Goal: Task Accomplishment & Management: Manage account settings

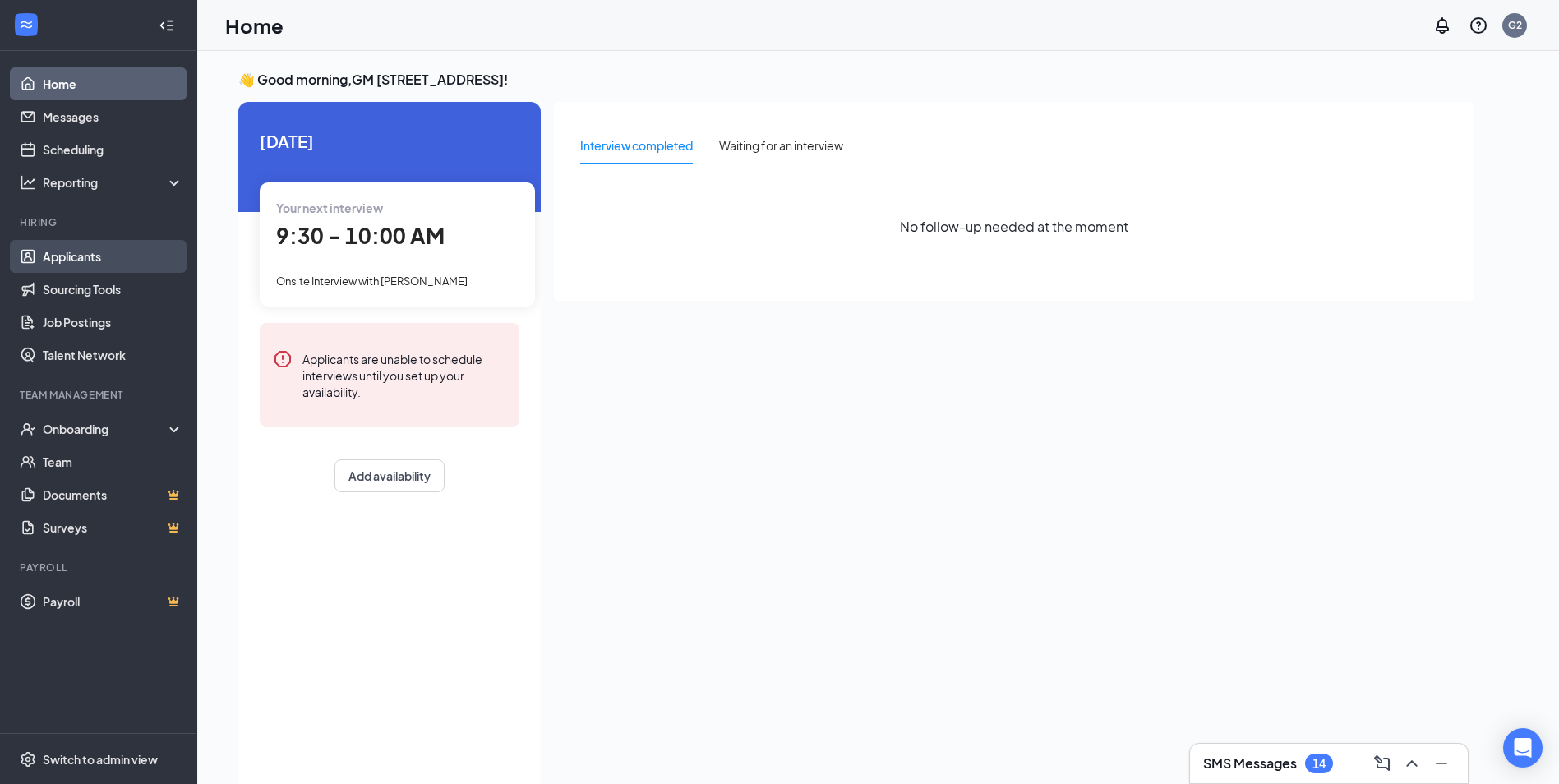
click at [127, 250] on link "Applicants" at bounding box center [113, 257] width 141 height 33
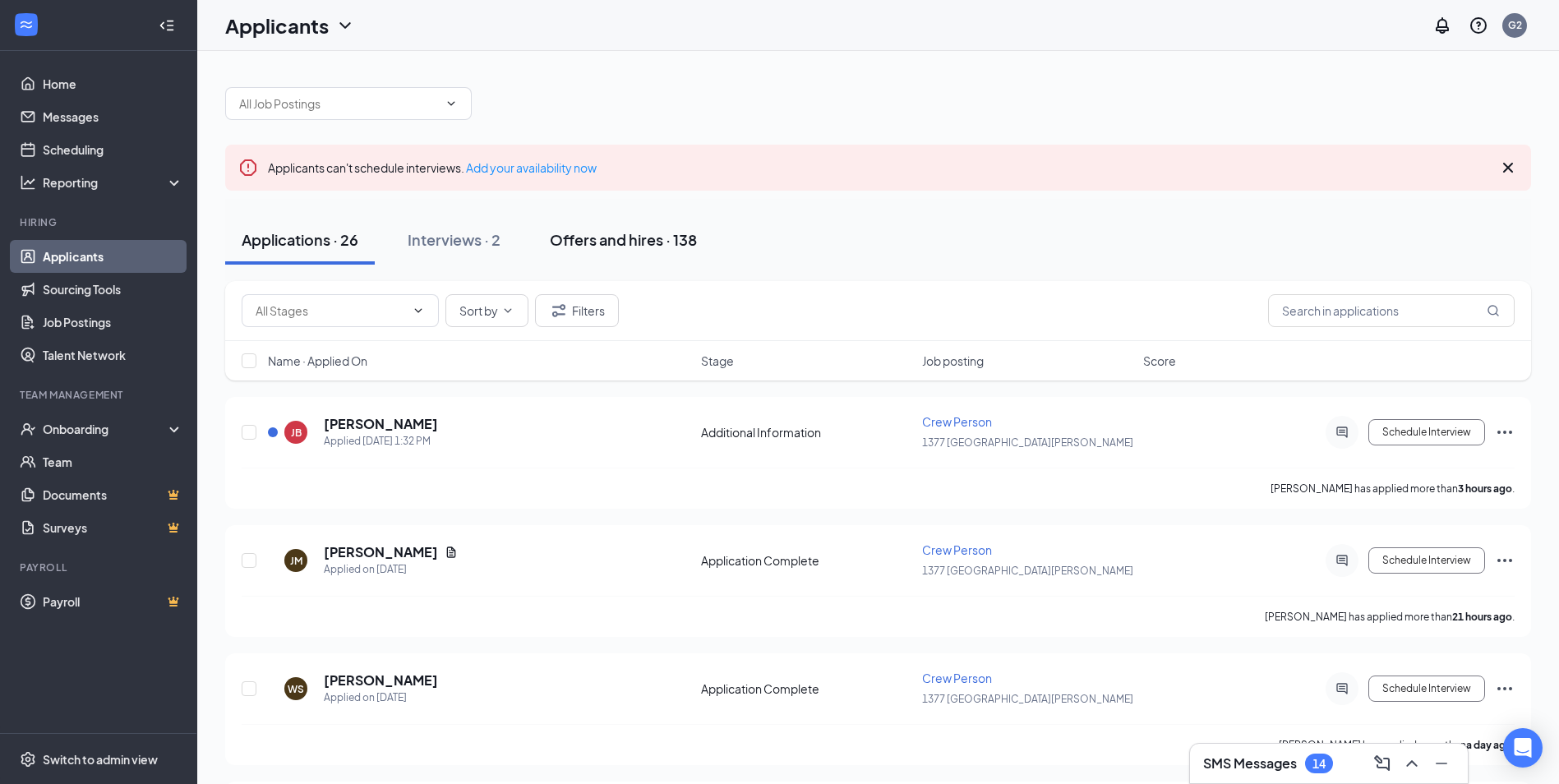
click at [586, 238] on div "Offers and hires · 138" at bounding box center [623, 239] width 147 height 21
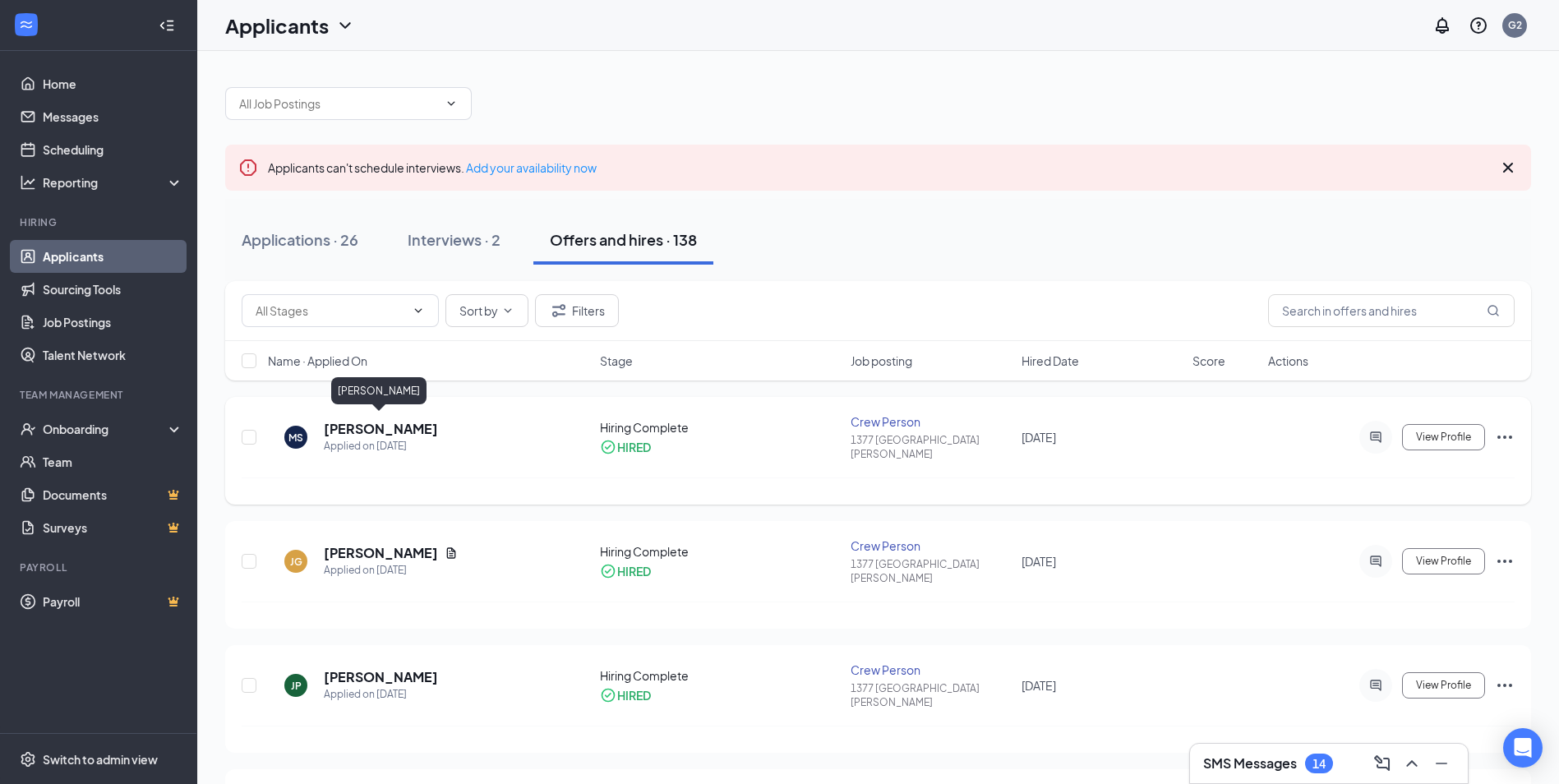
click at [409, 422] on h5 "[PERSON_NAME]" at bounding box center [380, 429] width 114 height 18
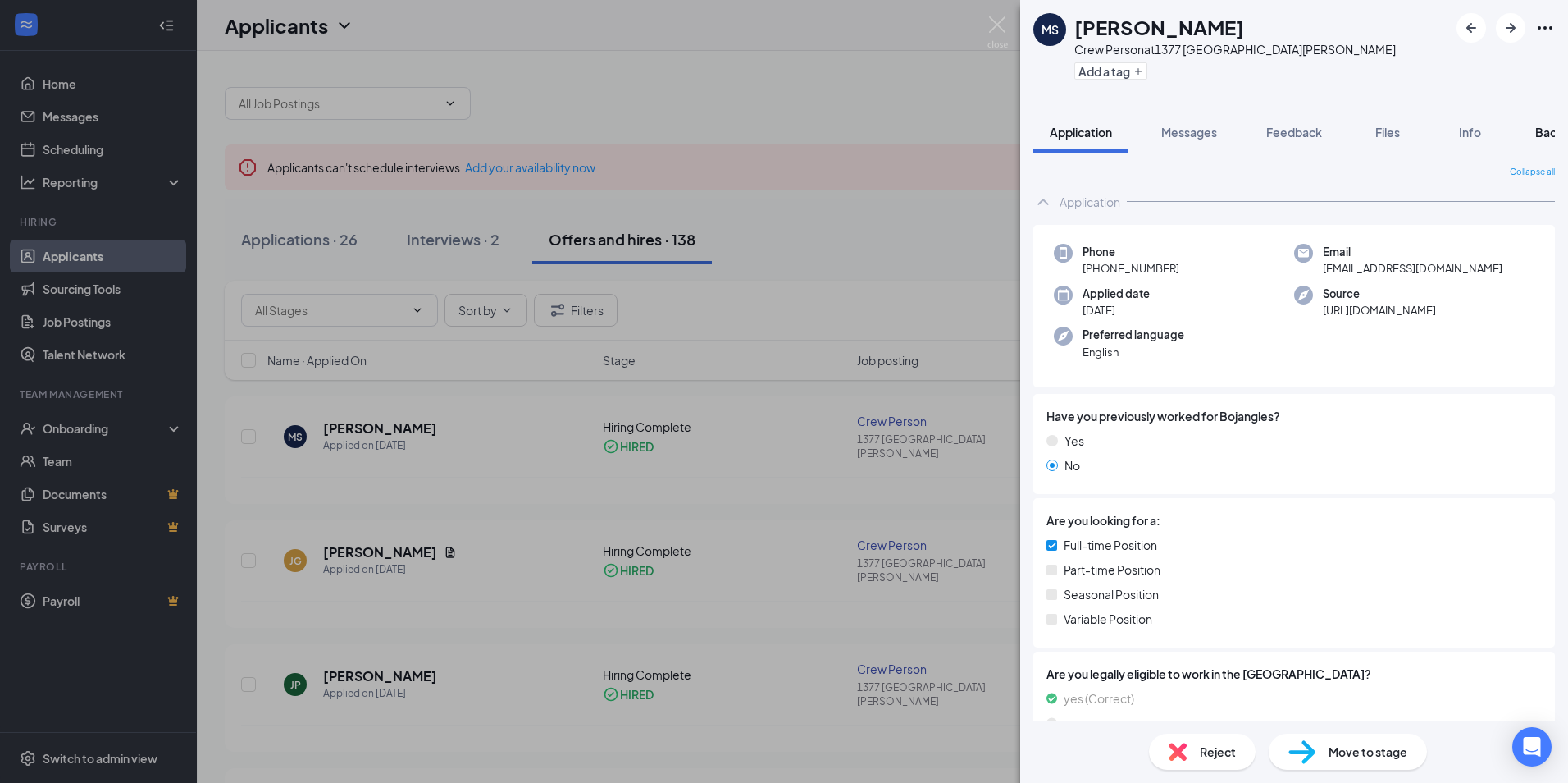
click at [1540, 124] on span "Background" at bounding box center [1569, 132] width 68 height 14
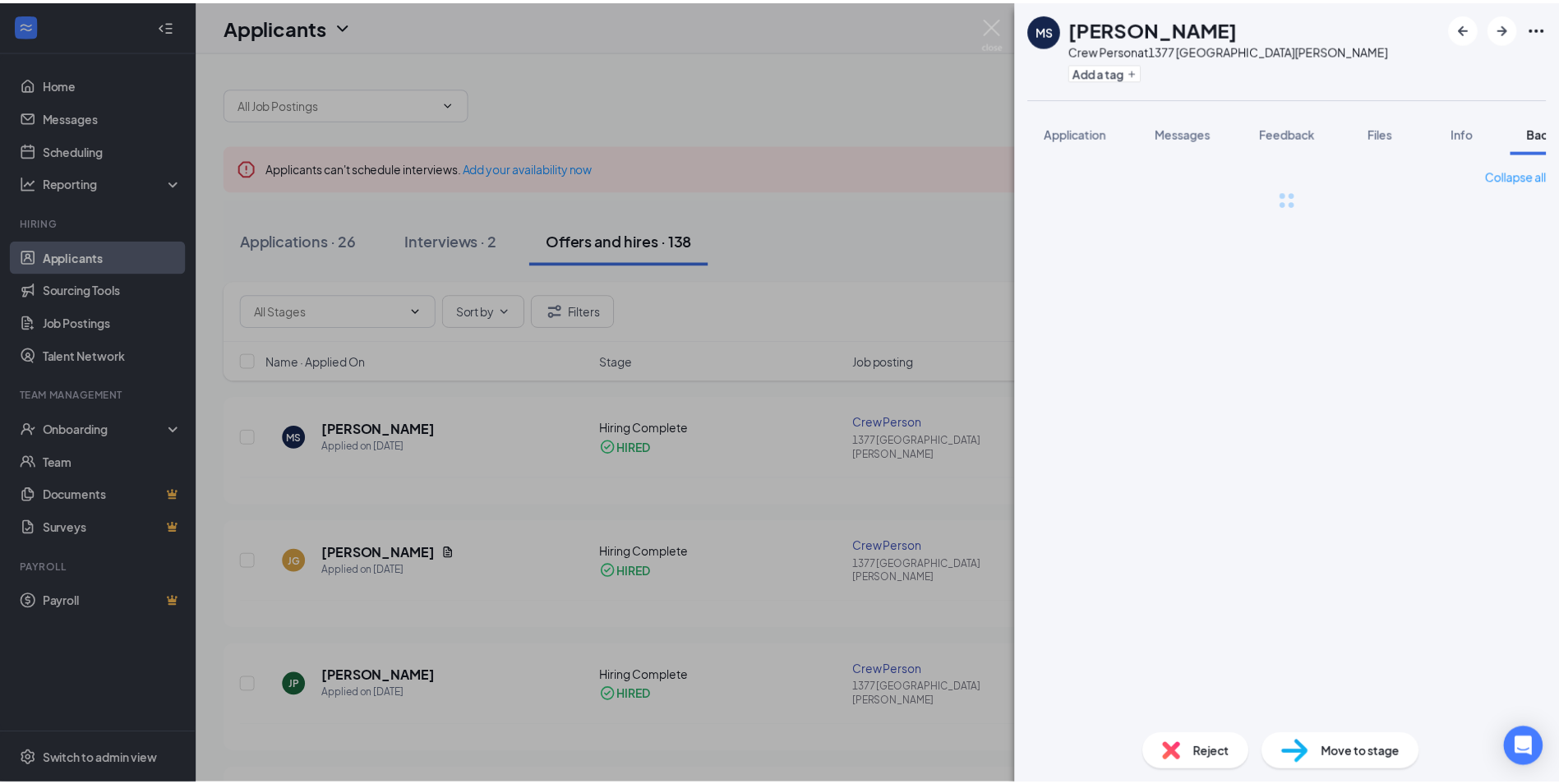
scroll to position [0, 68]
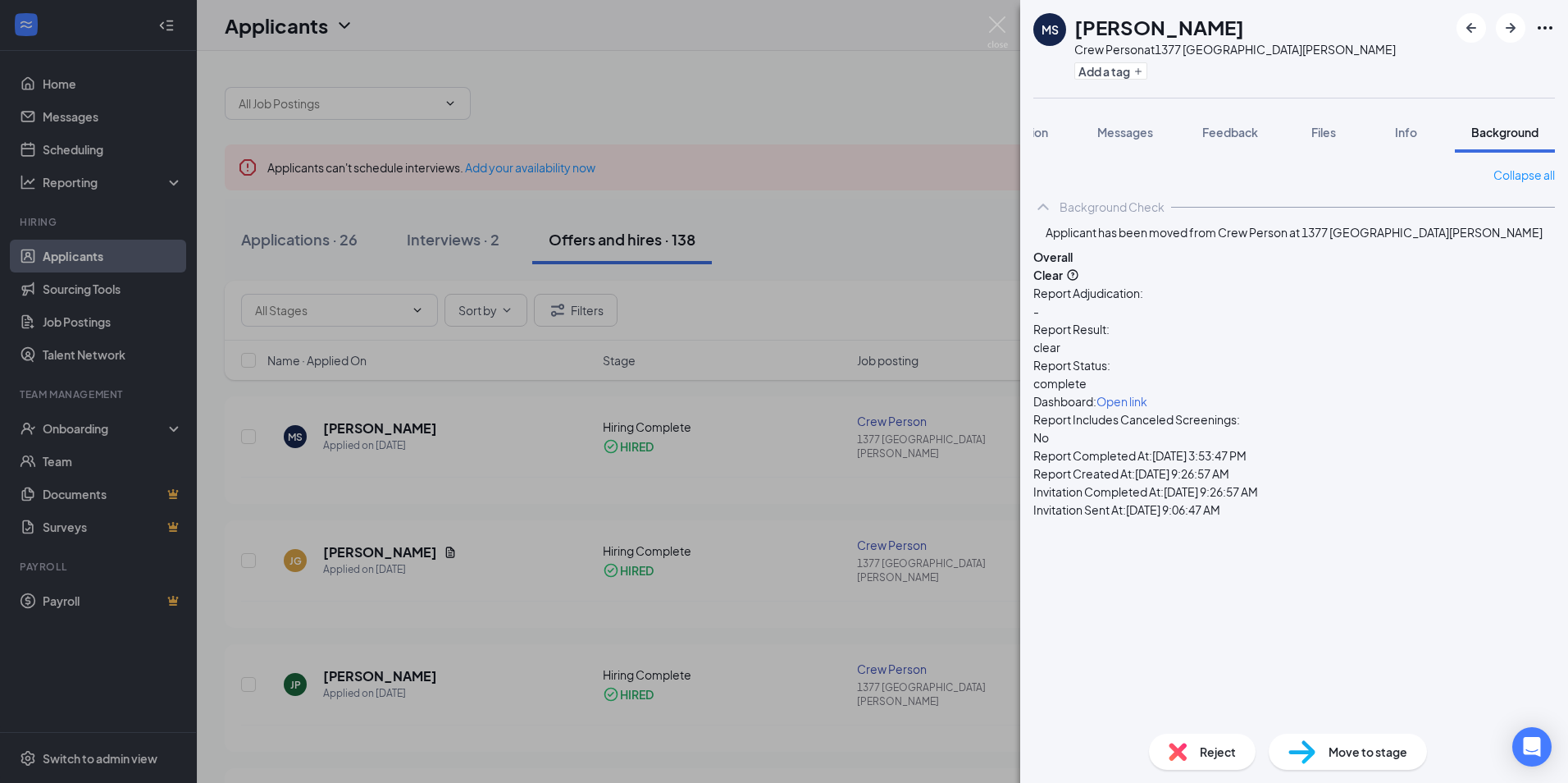
click at [1365, 757] on span "Move to stage" at bounding box center [1367, 751] width 78 height 18
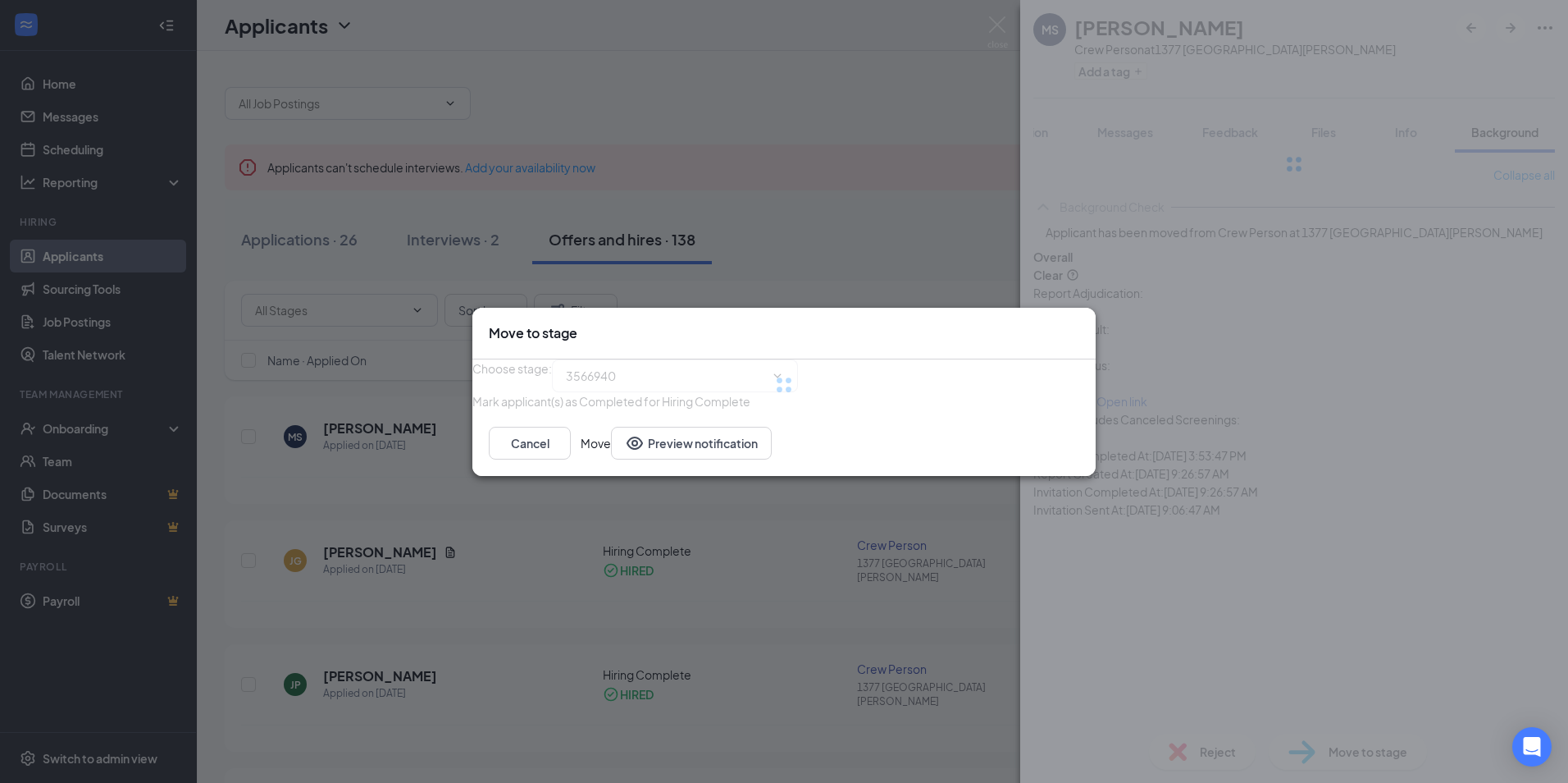
type input "Hiring Complete (current stage)"
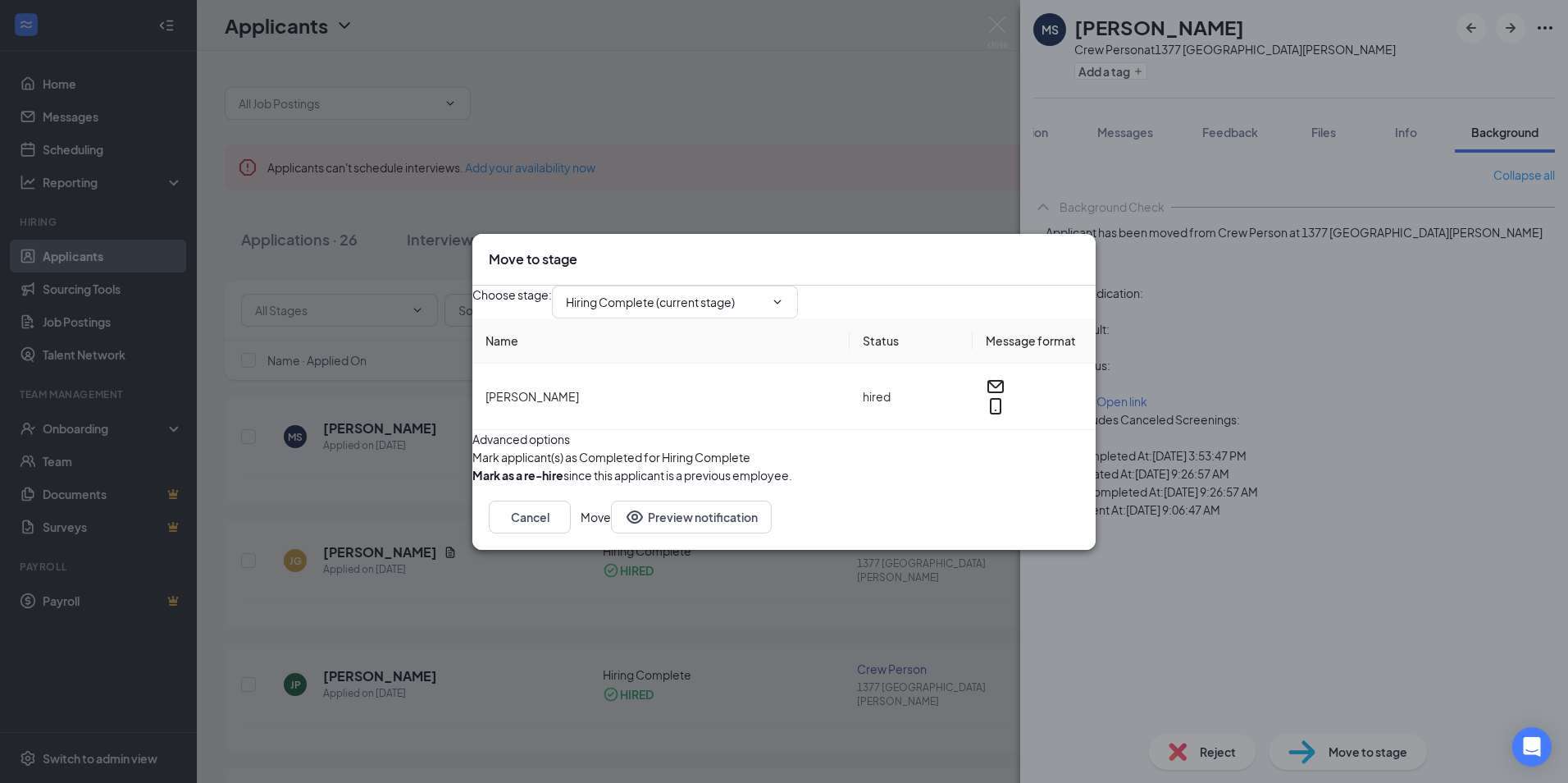
click at [611, 533] on button "Move" at bounding box center [596, 517] width 31 height 32
click at [782, 299] on icon "ChevronDown" at bounding box center [778, 301] width 7 height 5
click at [877, 134] on div "Move to stage Choose stage : Hiring Complete (current stage) Application Additi…" at bounding box center [784, 392] width 1568 height 783
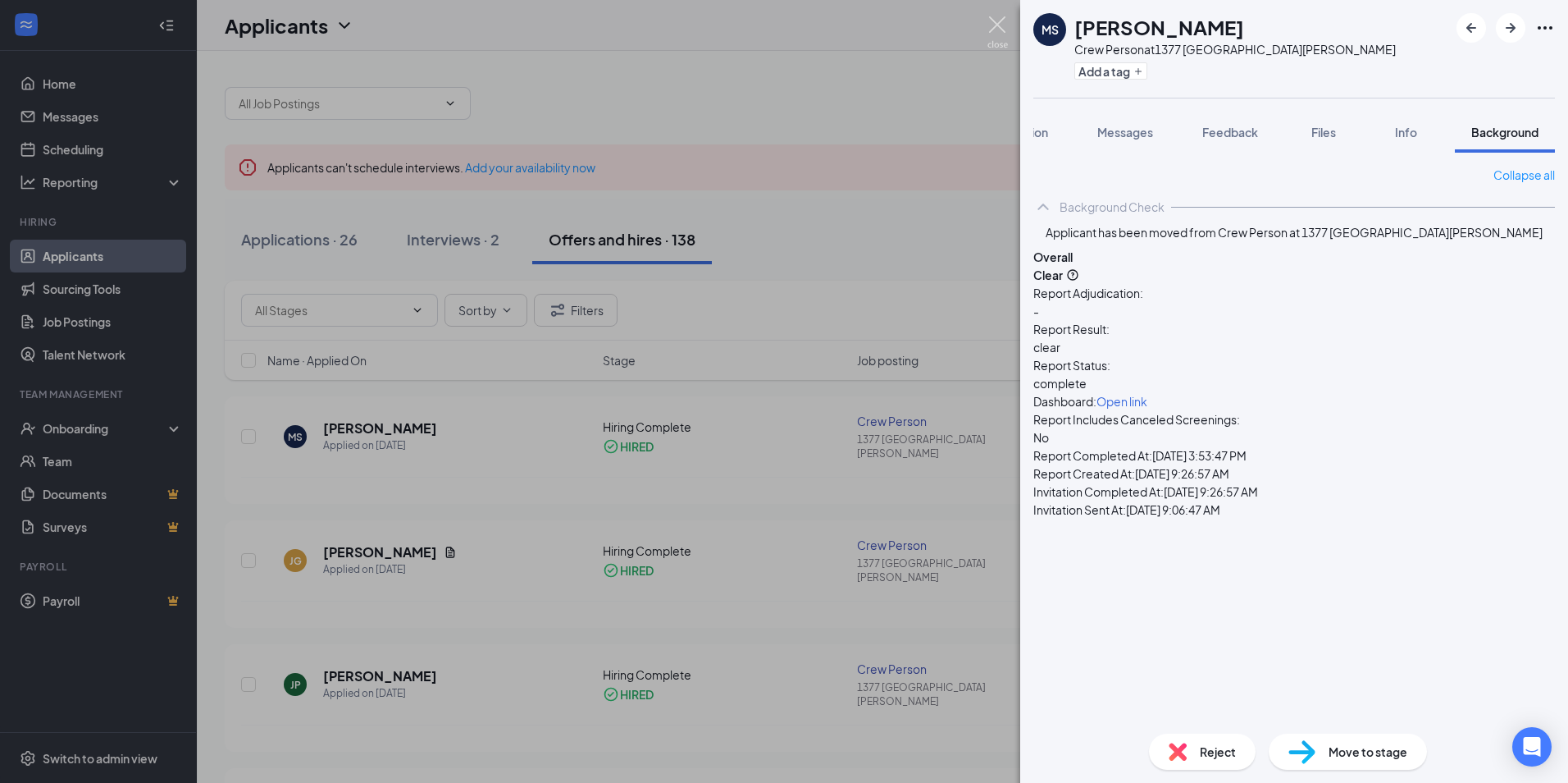
click at [987, 28] on img at bounding box center [997, 32] width 21 height 32
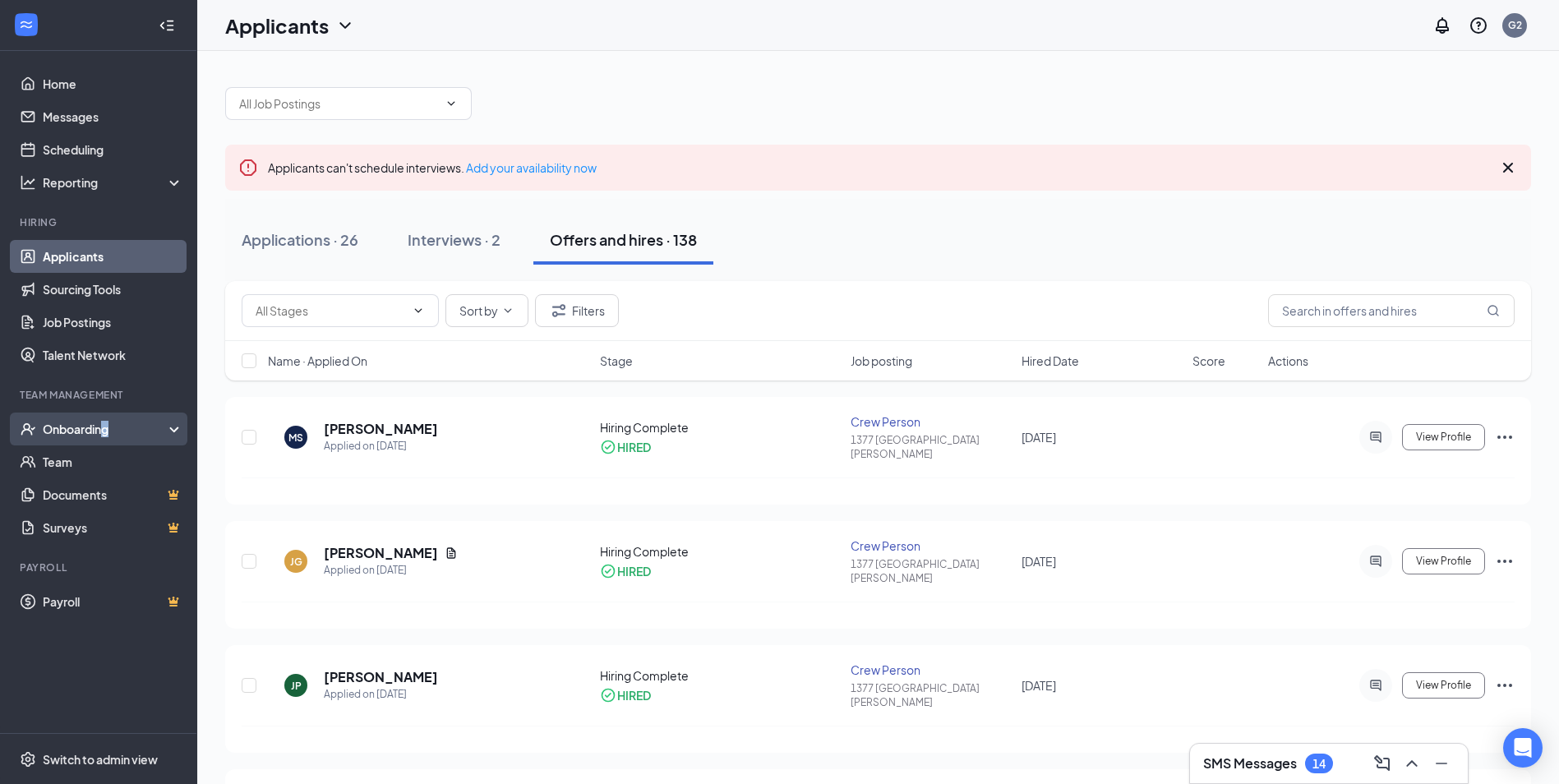
click at [106, 427] on div "Onboarding" at bounding box center [106, 429] width 127 height 16
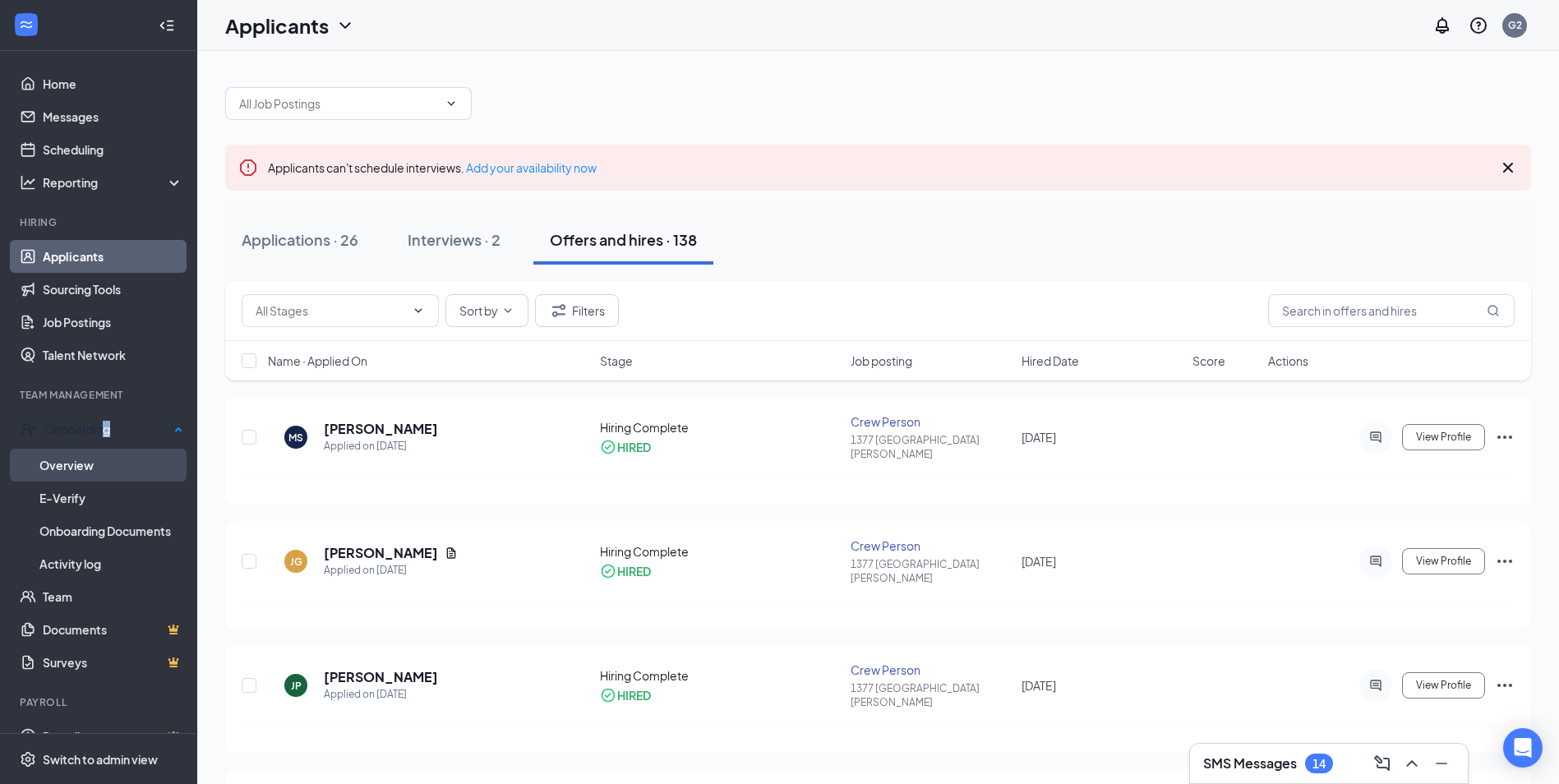
drag, startPoint x: 106, startPoint y: 427, endPoint x: 100, endPoint y: 465, distance: 38.5
click at [100, 465] on link "Overview" at bounding box center [111, 465] width 144 height 33
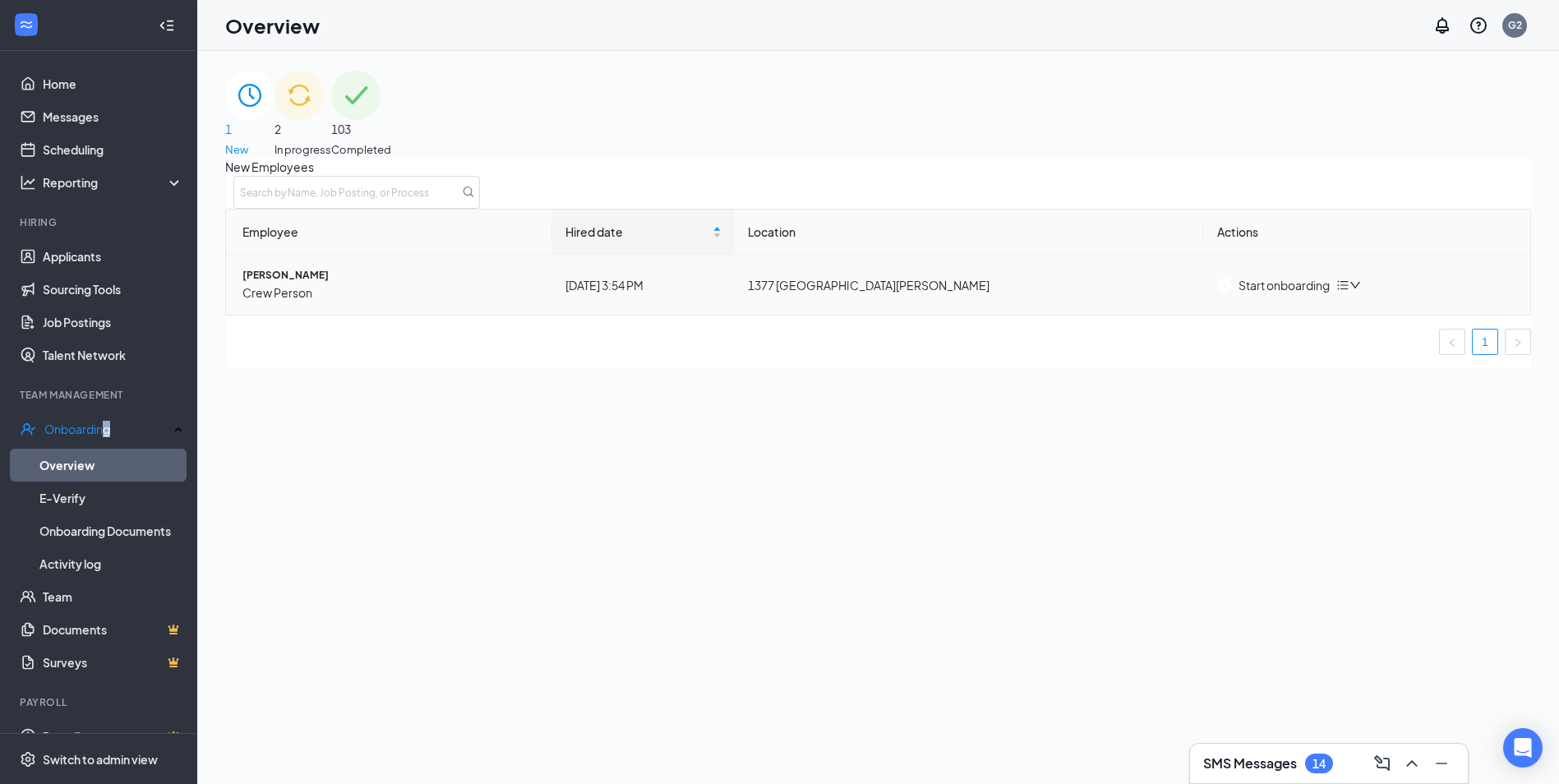
click at [1255, 294] on div "Start onboarding" at bounding box center [1273, 285] width 113 height 18
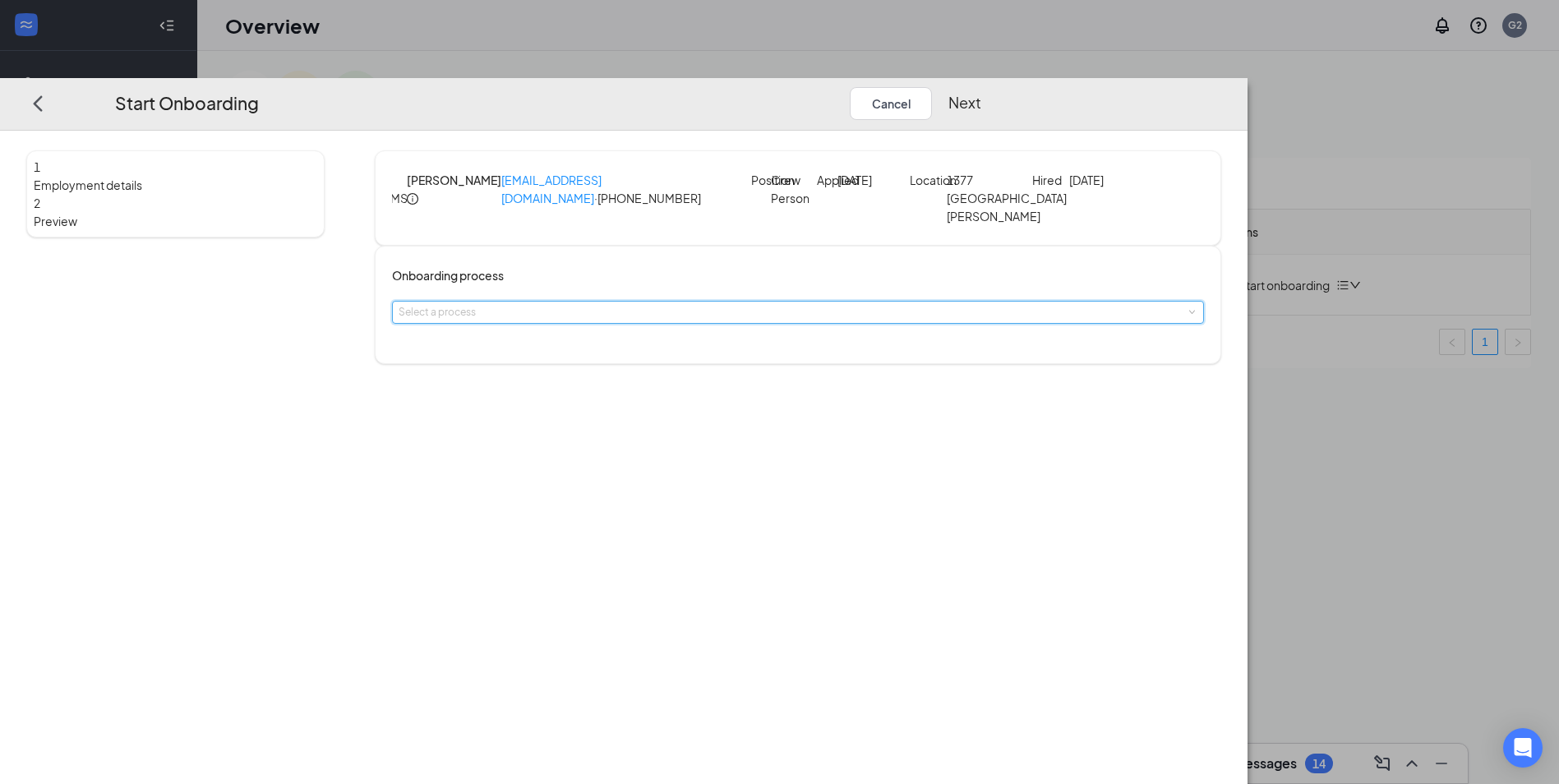
click at [812, 323] on div "Select a process" at bounding box center [798, 312] width 812 height 23
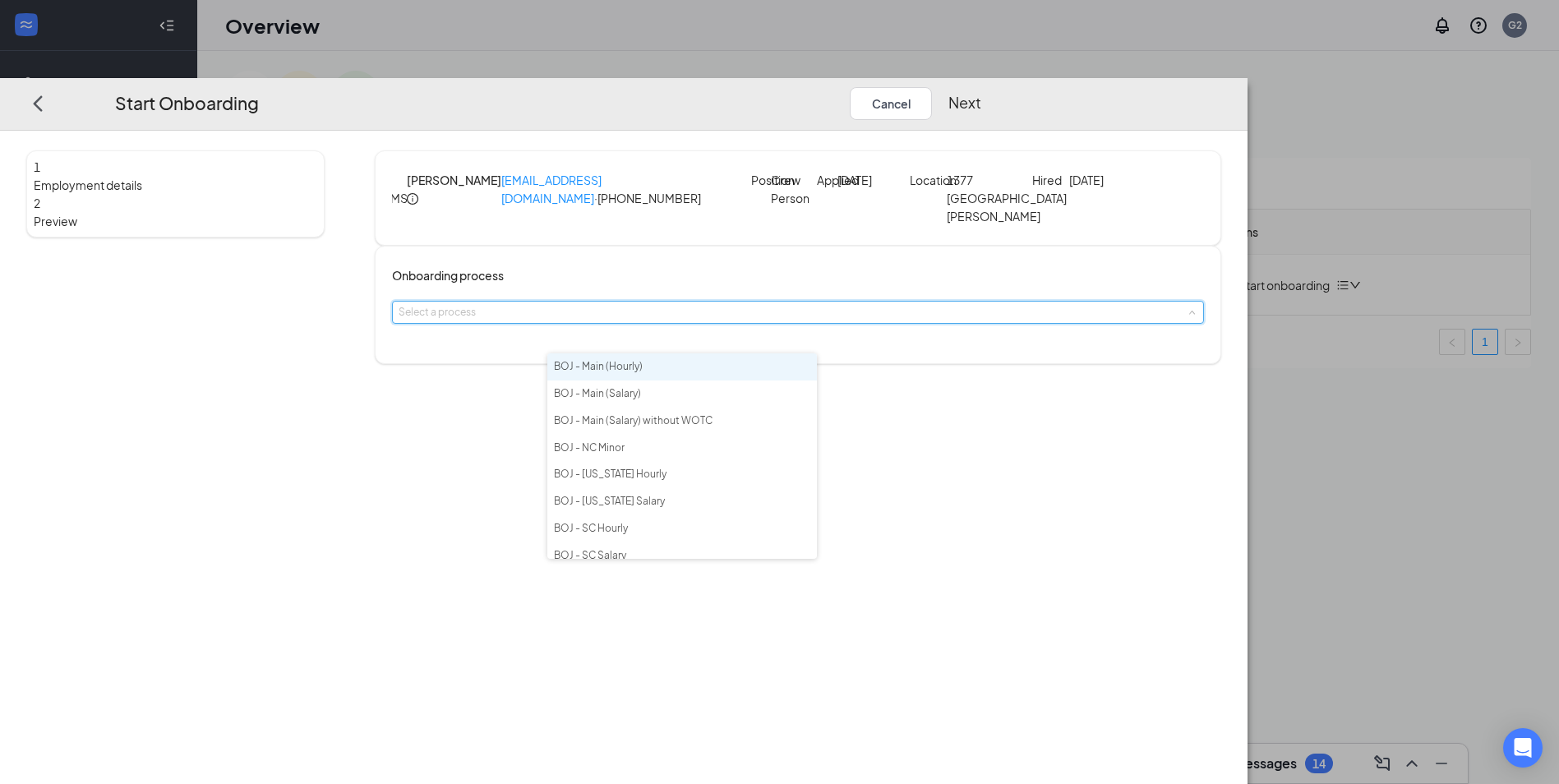
click at [669, 368] on li "BOJ - Main (Hourly)" at bounding box center [682, 367] width 269 height 27
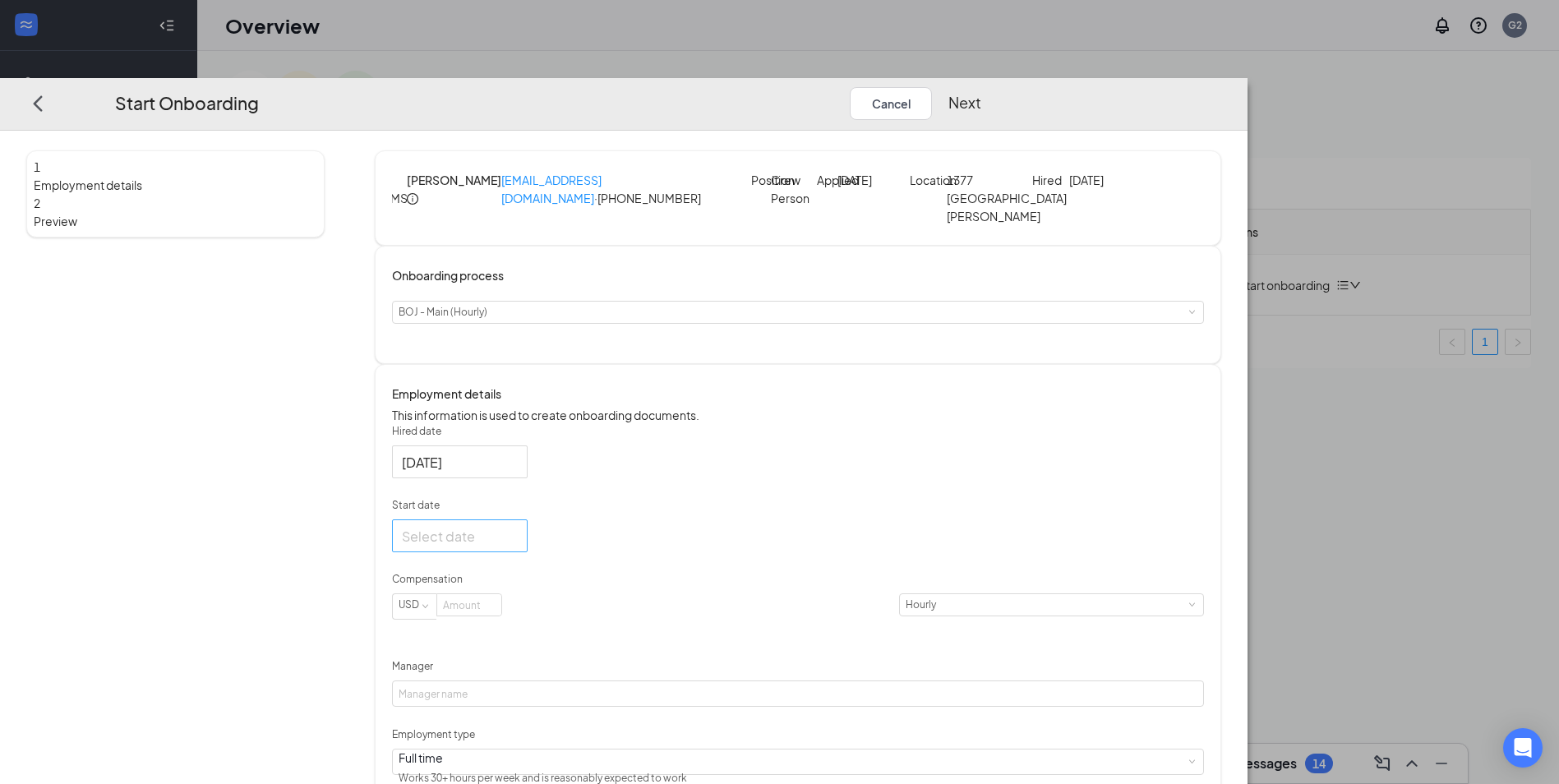
click at [518, 546] on div at bounding box center [460, 536] width 116 height 21
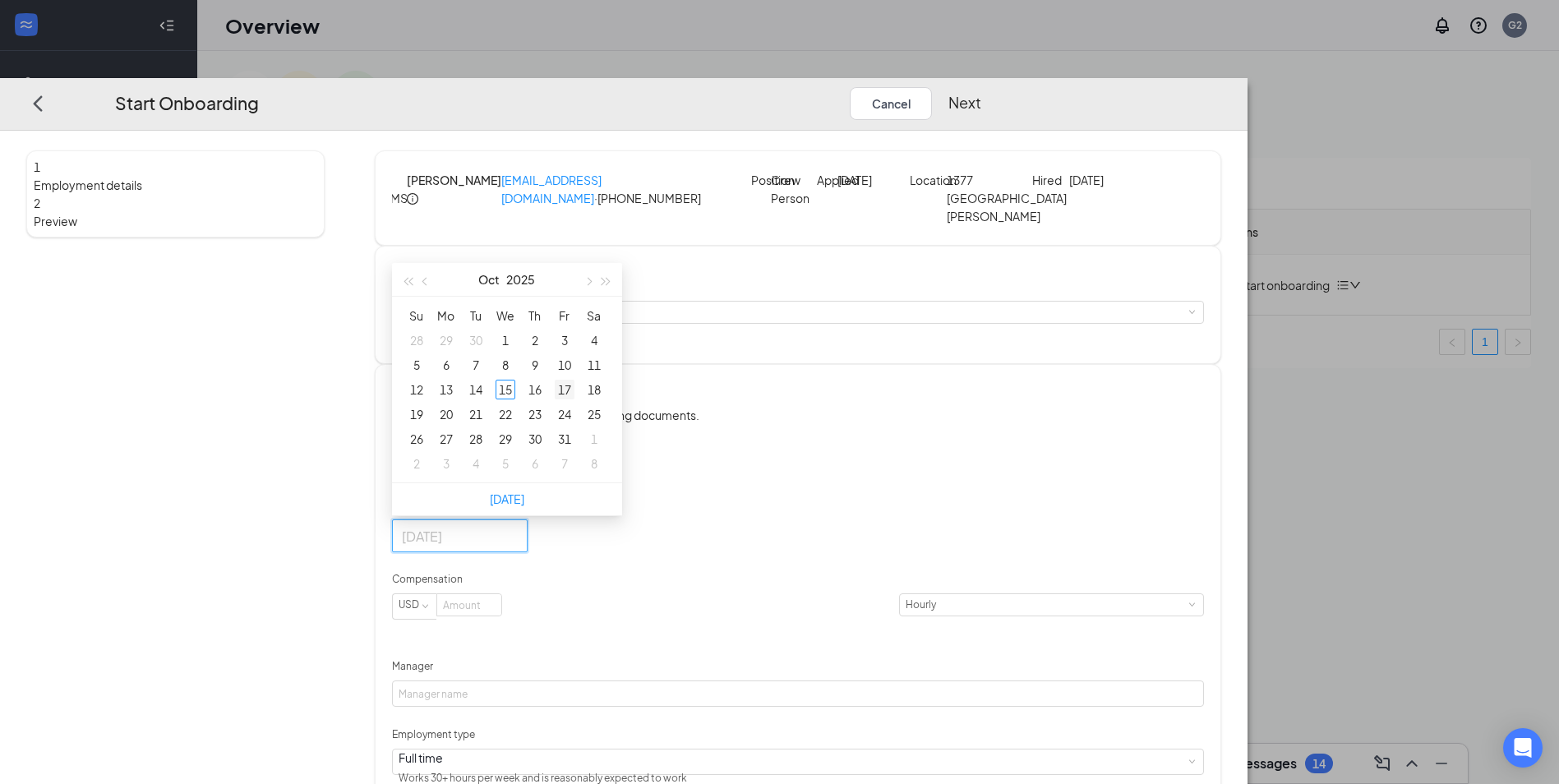
type input "[DATE]"
click at [575, 400] on div "17" at bounding box center [565, 390] width 20 height 20
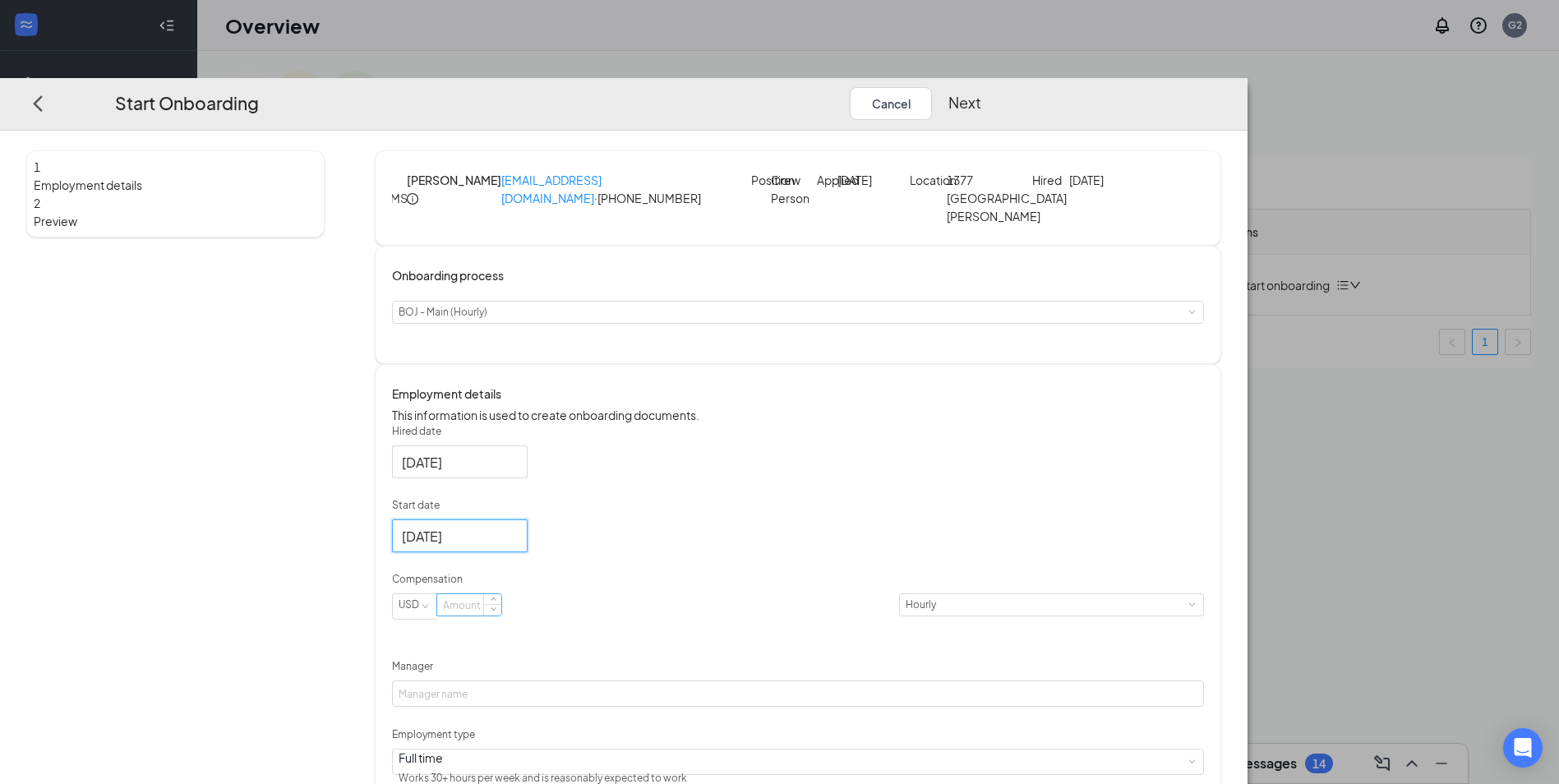
click at [502, 616] on input at bounding box center [469, 606] width 64 height 22
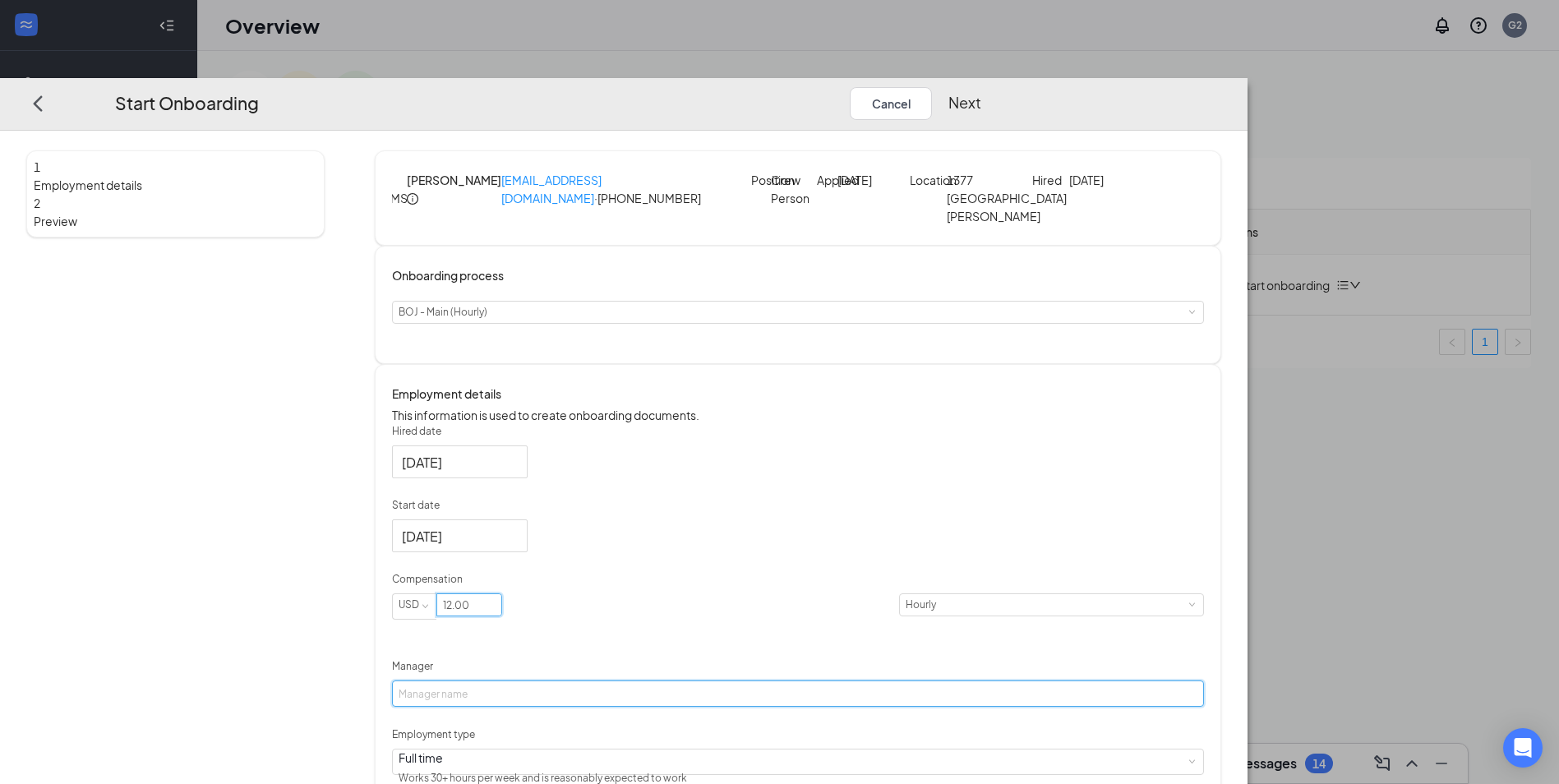
type input "12"
click at [622, 707] on input "Manager" at bounding box center [798, 694] width 812 height 26
click at [601, 707] on input "Manager" at bounding box center [798, 694] width 812 height 26
type input "[PERSON_NAME]"
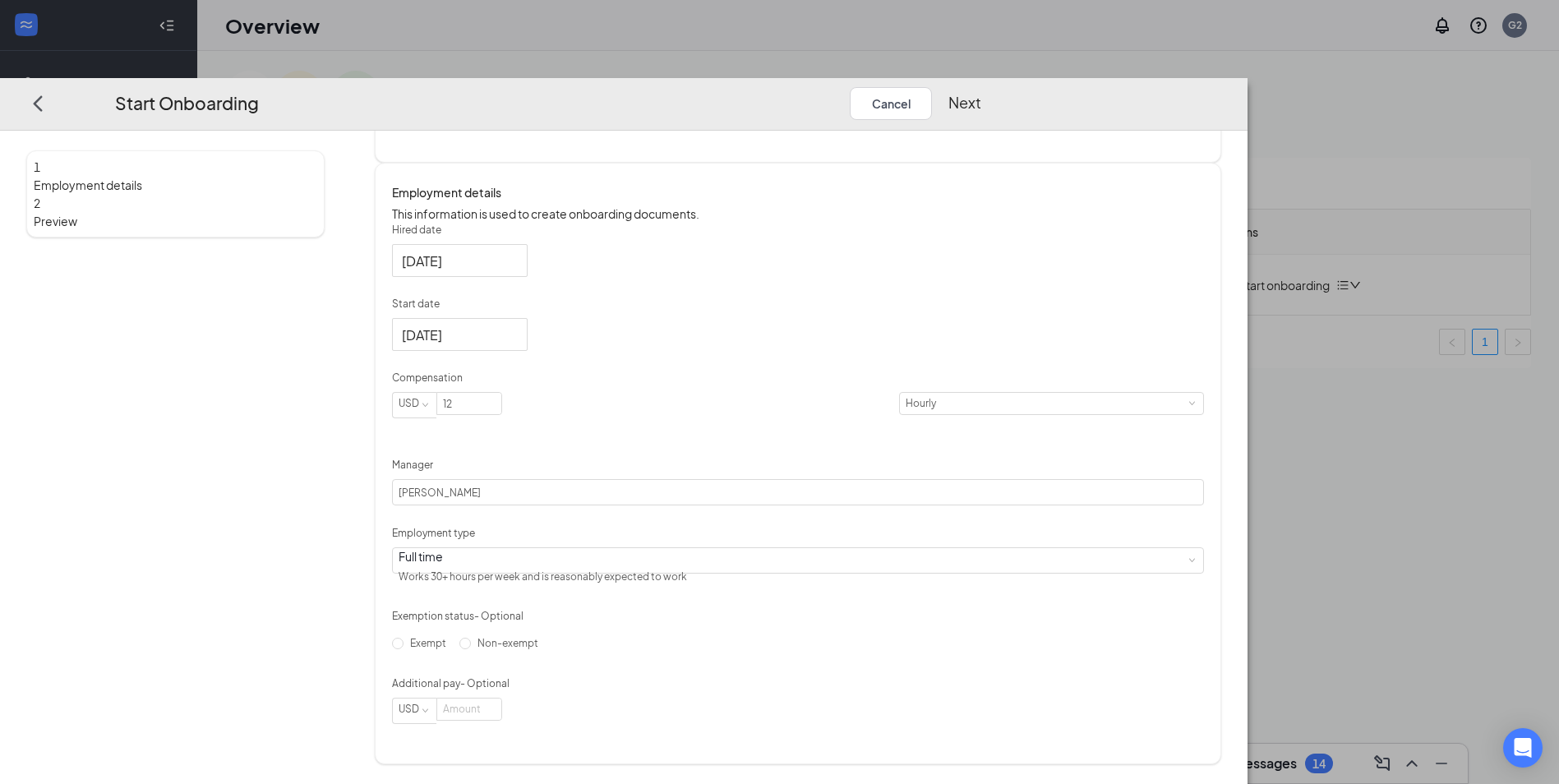
click at [981, 87] on button "Next" at bounding box center [965, 103] width 33 height 33
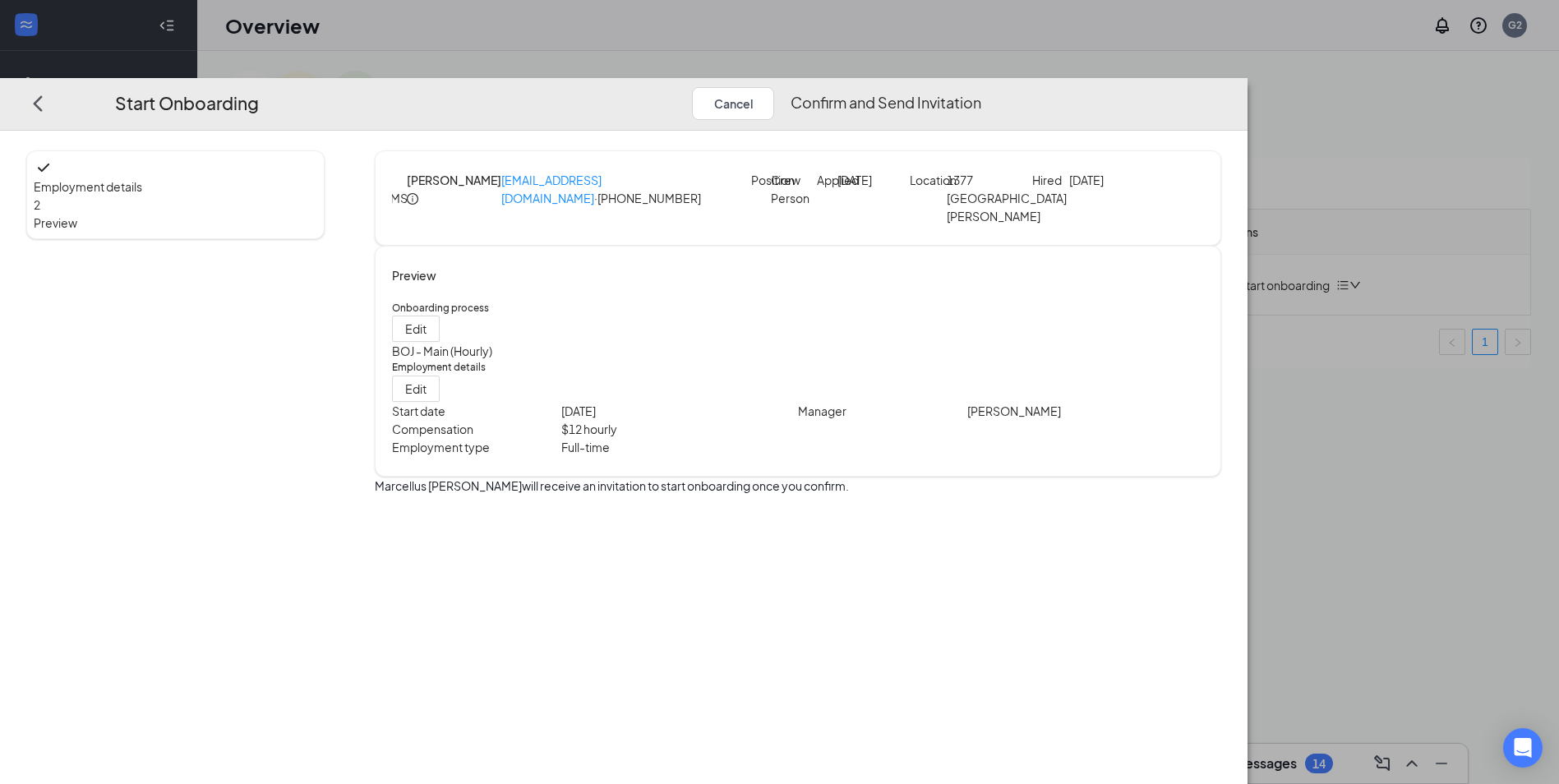
click at [981, 87] on button "Confirm and Send Invitation" at bounding box center [886, 103] width 191 height 33
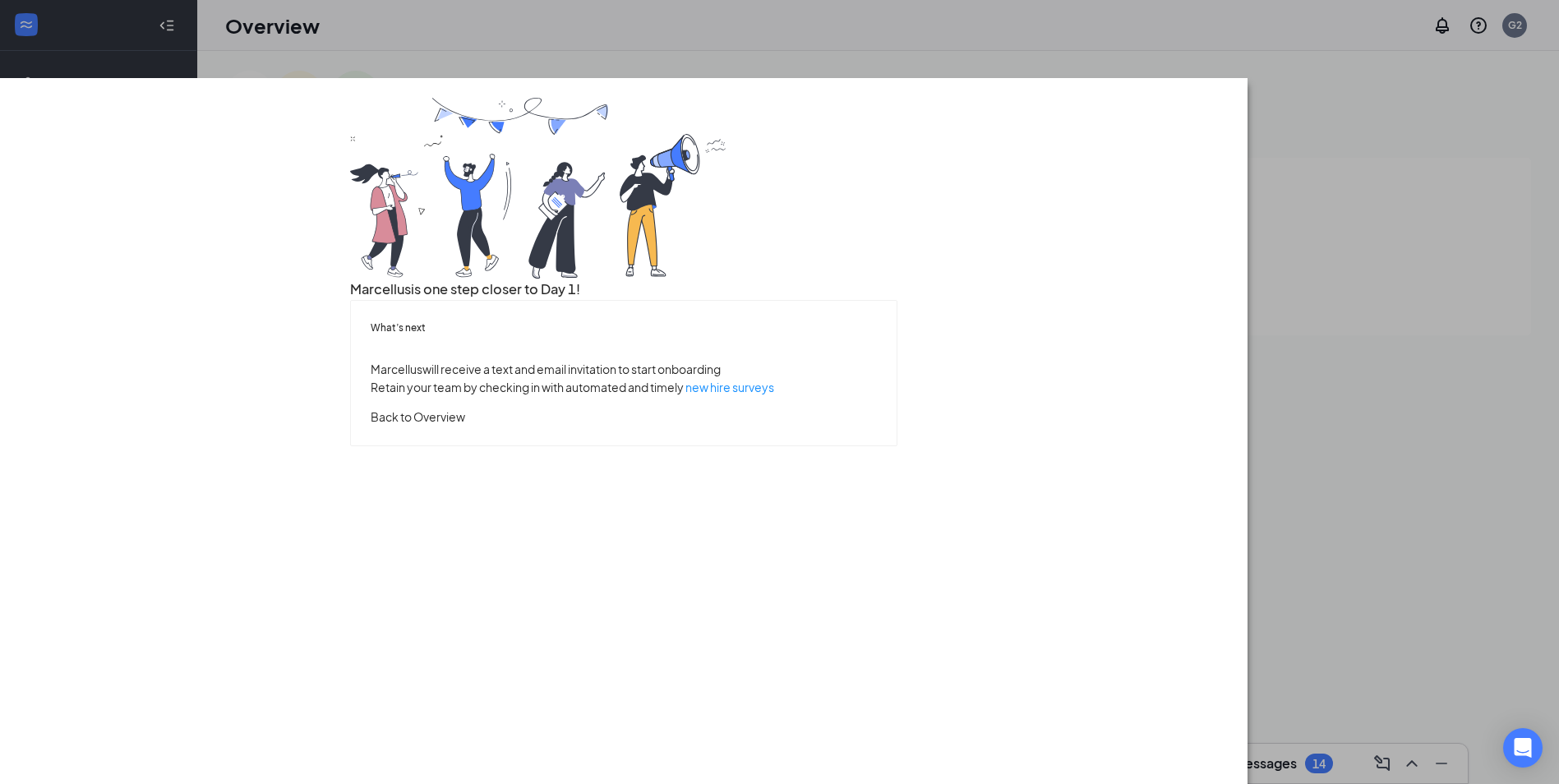
click at [465, 425] on button "Back to Overview" at bounding box center [418, 416] width 95 height 18
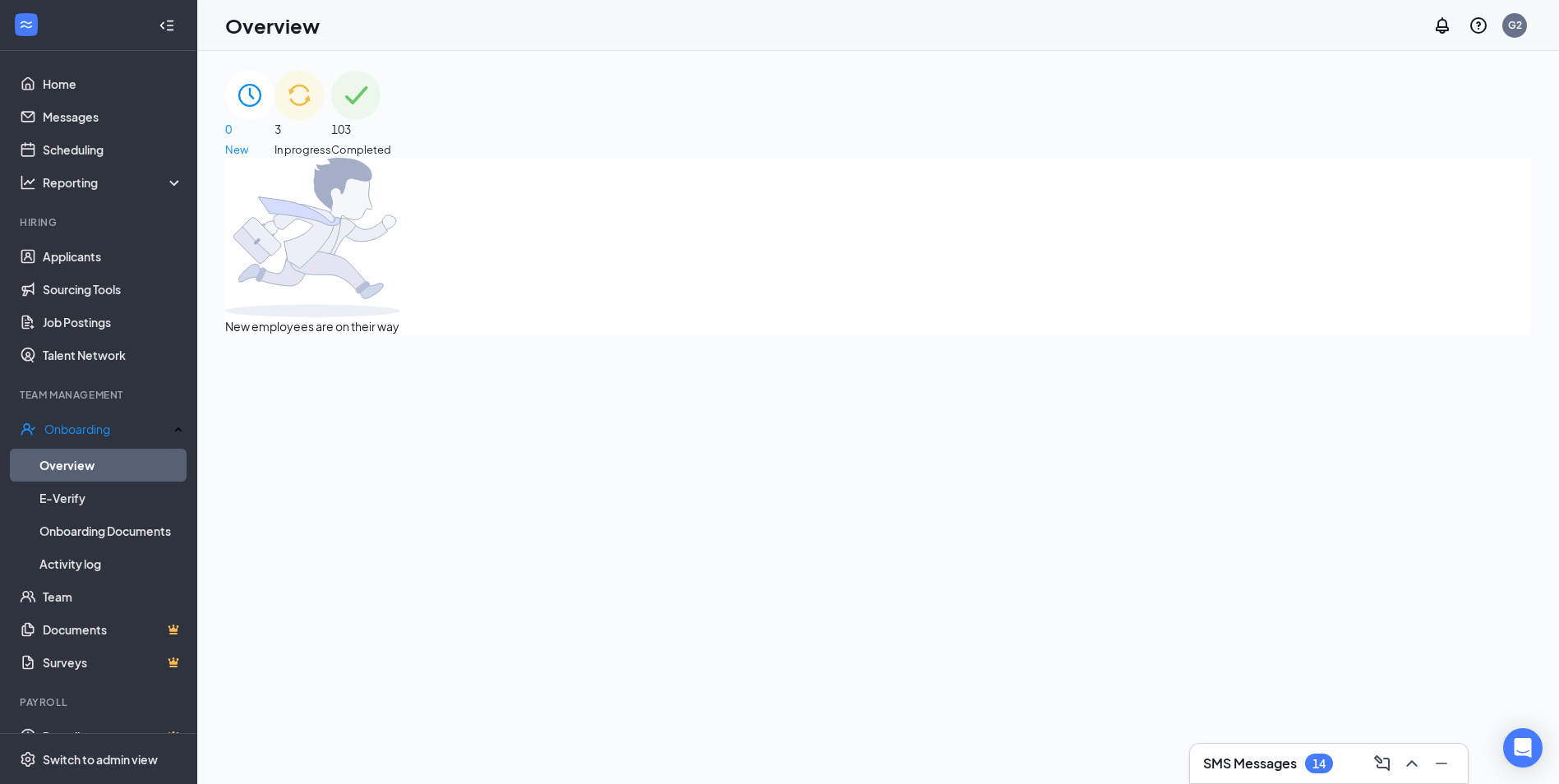
click at [332, 131] on div "3 In progress" at bounding box center [303, 114] width 57 height 87
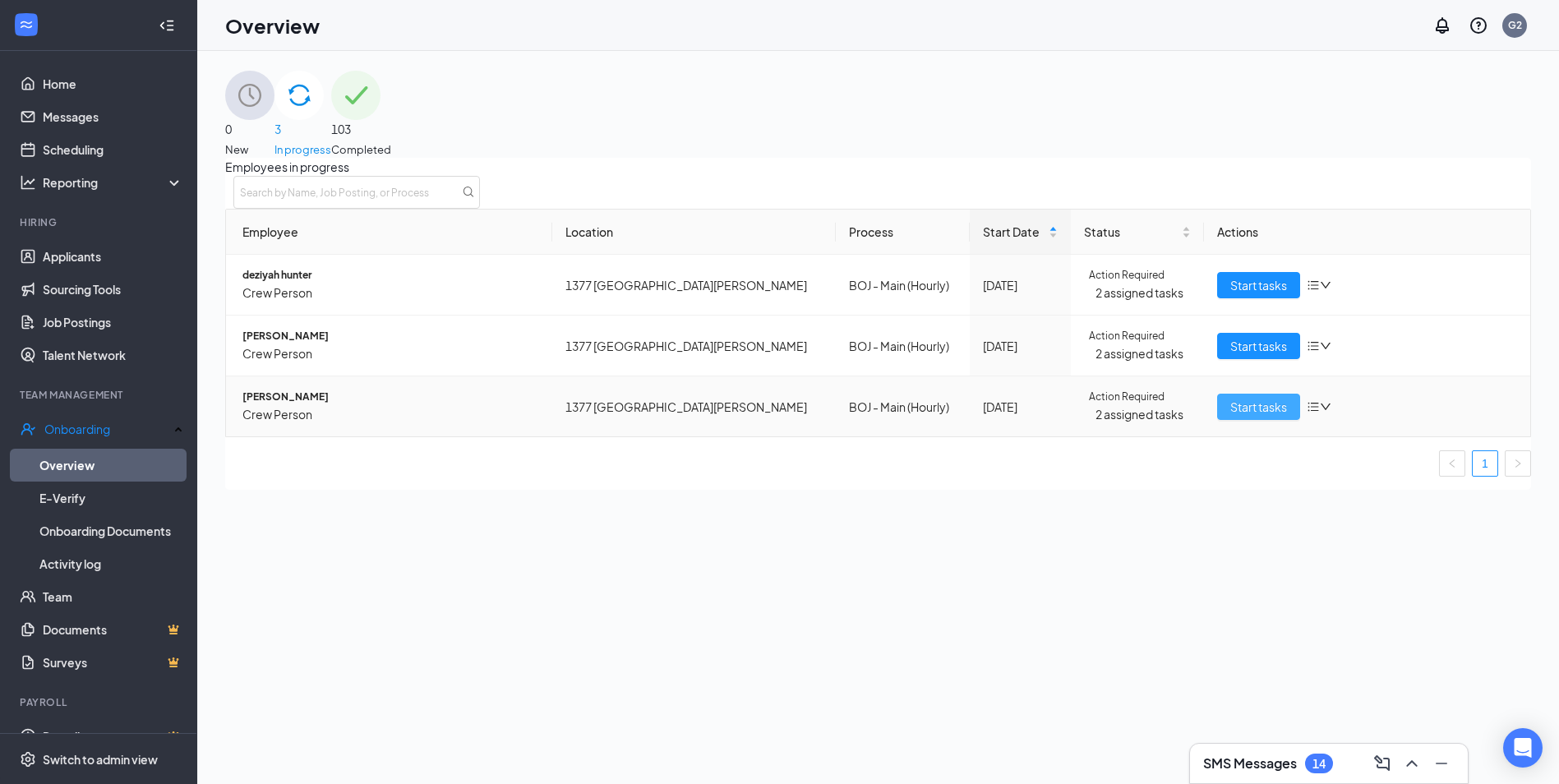
click at [1269, 415] on span "Start tasks" at bounding box center [1259, 406] width 57 height 18
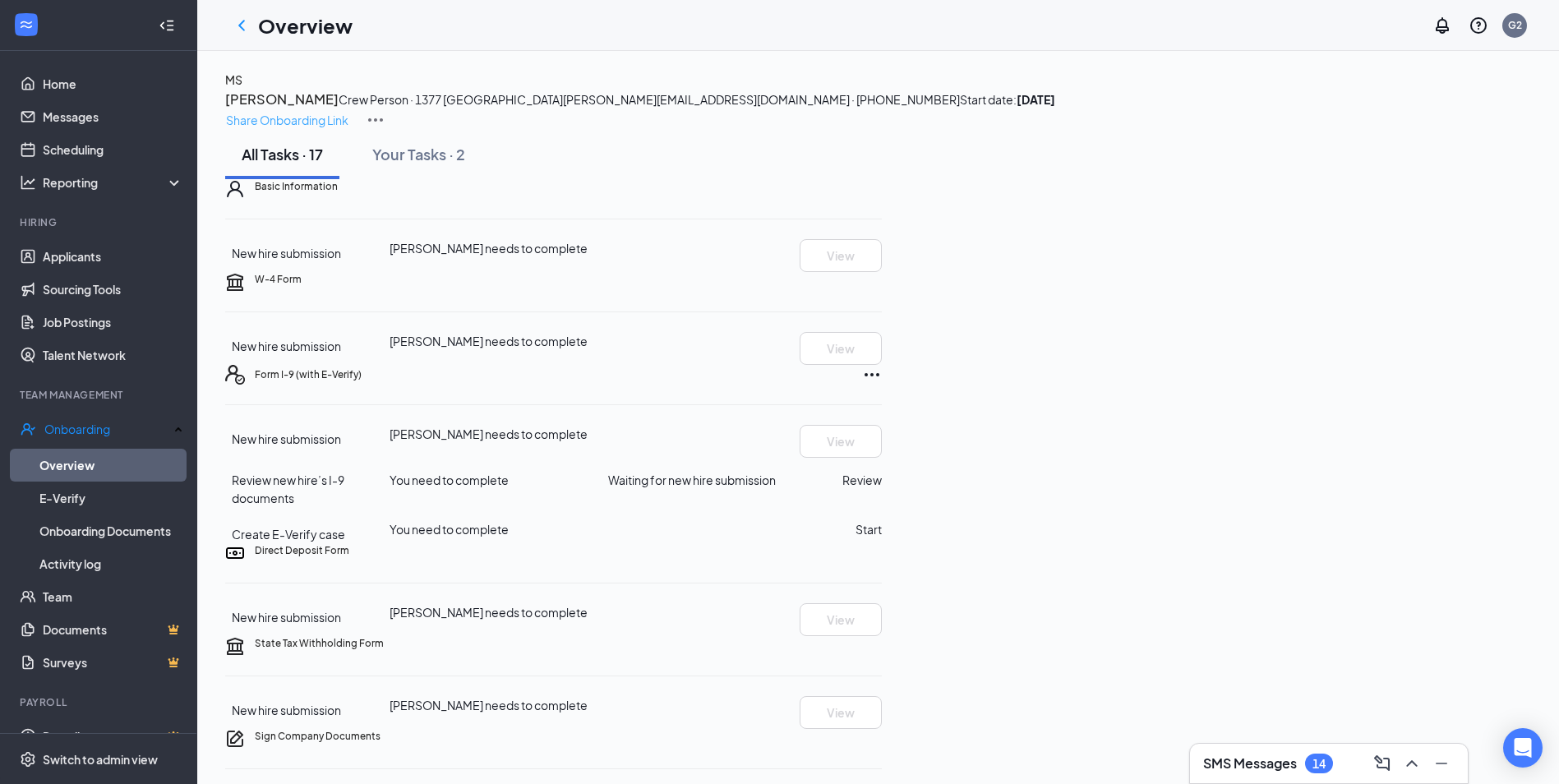
click at [349, 111] on p "Share Onboarding Link" at bounding box center [287, 120] width 123 height 18
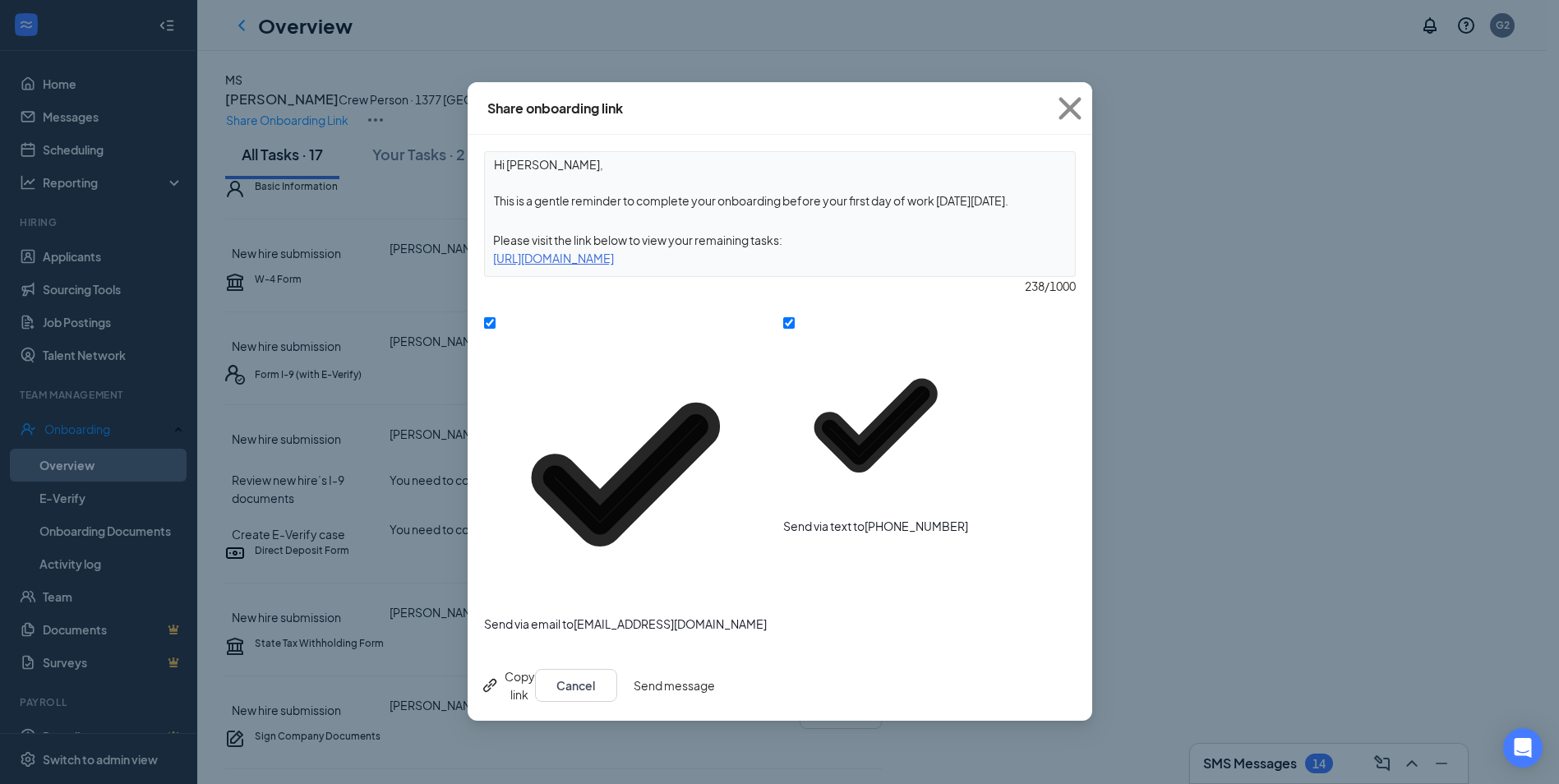
click at [715, 668] on button "Send message" at bounding box center [674, 685] width 81 height 33
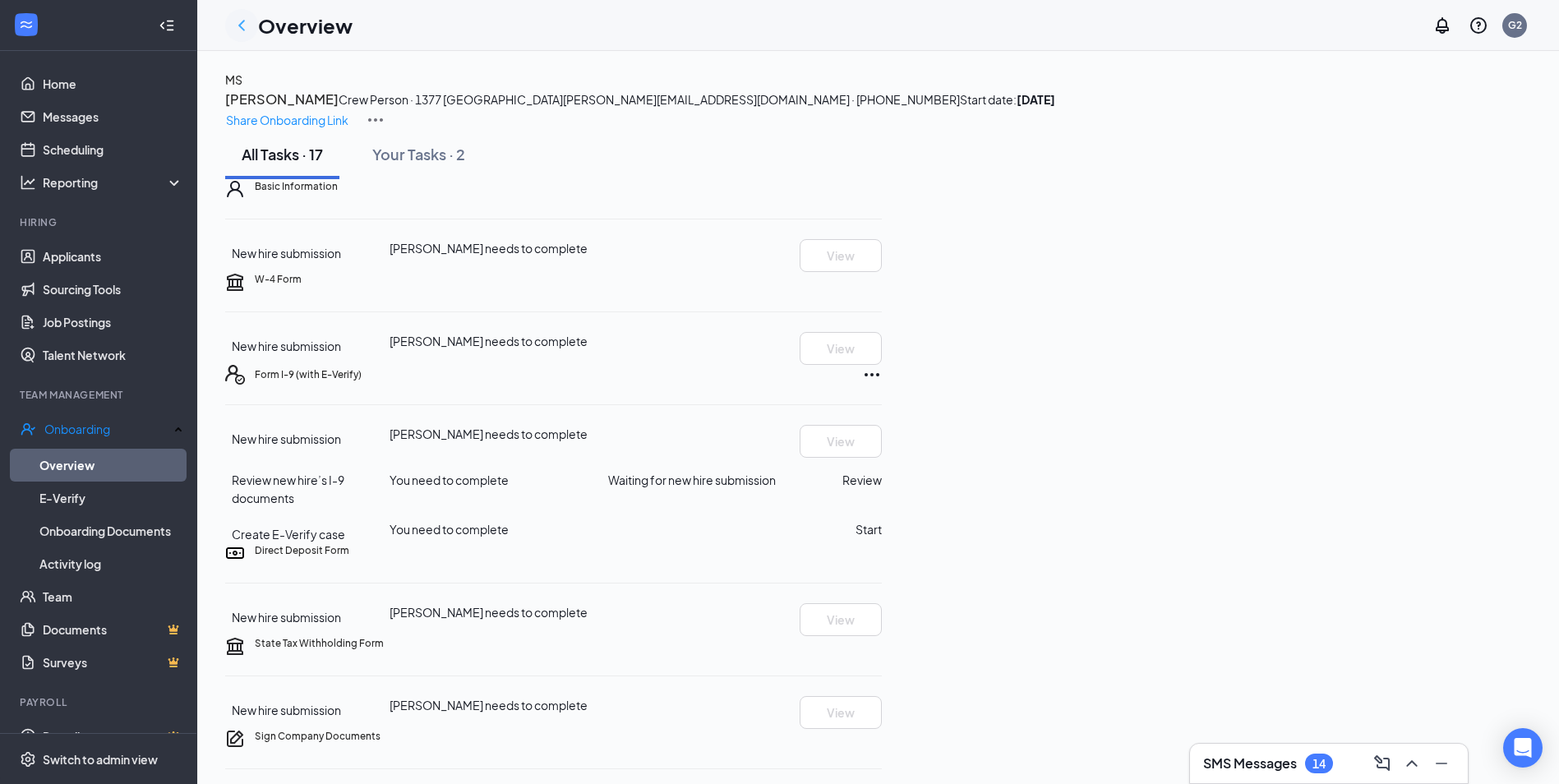
click at [239, 27] on icon "ChevronLeft" at bounding box center [241, 25] width 20 height 20
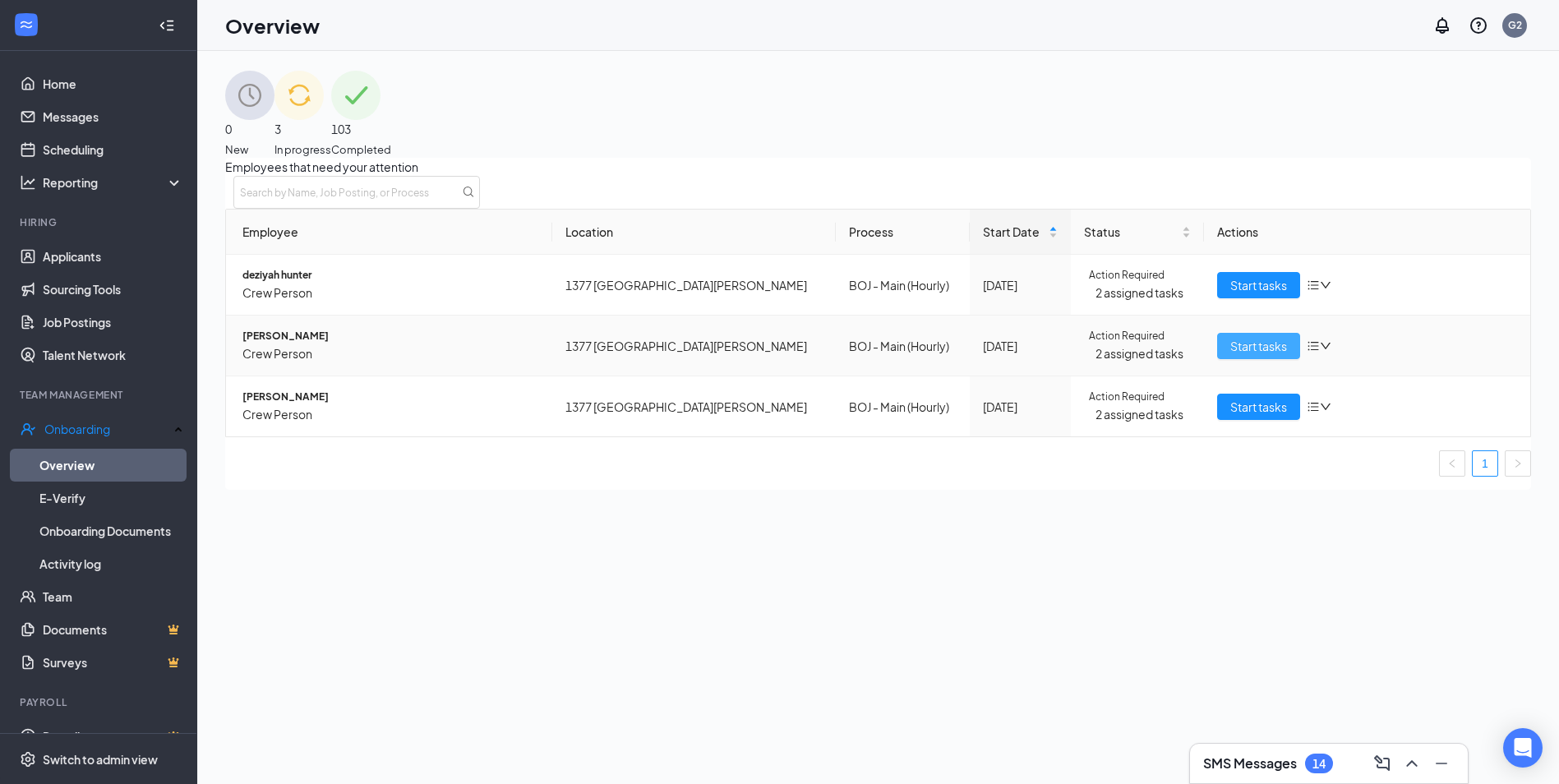
click at [1248, 355] on span "Start tasks" at bounding box center [1259, 346] width 57 height 18
